Goal: Navigation & Orientation: Find specific page/section

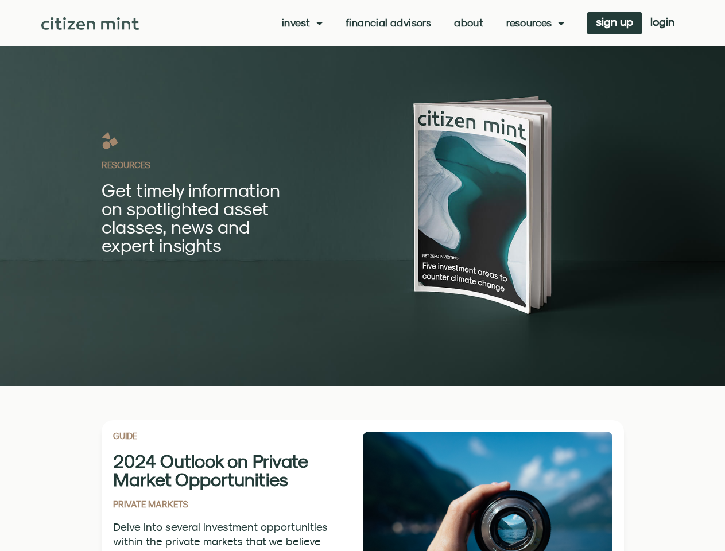
click at [362, 275] on div "RESOURCES Get timely information on spotlighted asset classes, news and expert …" at bounding box center [363, 192] width 522 height 385
click at [301, 23] on link "Invest" at bounding box center [302, 22] width 41 height 11
click at [533, 23] on link "Resources" at bounding box center [535, 22] width 58 height 11
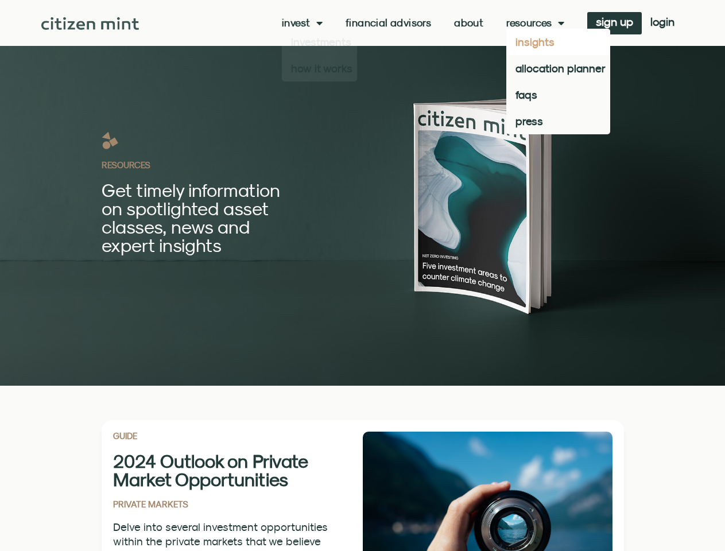
click at [363, 485] on div at bounding box center [488, 528] width 250 height 194
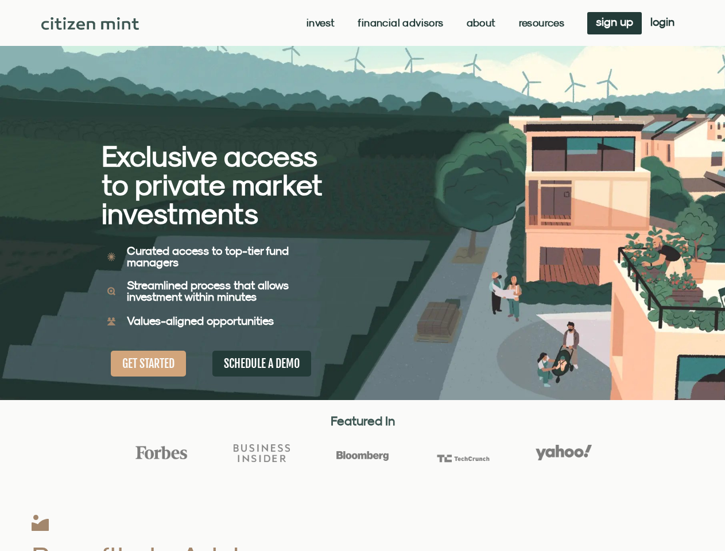
click at [362, 275] on div "Exclusive access to private market investments Exclusive access to private mark…" at bounding box center [232, 200] width 261 height 400
click at [319, 23] on link "Invest" at bounding box center [320, 22] width 28 height 11
click at [540, 23] on link "Resources" at bounding box center [542, 22] width 46 height 11
